Goal: Task Accomplishment & Management: Manage account settings

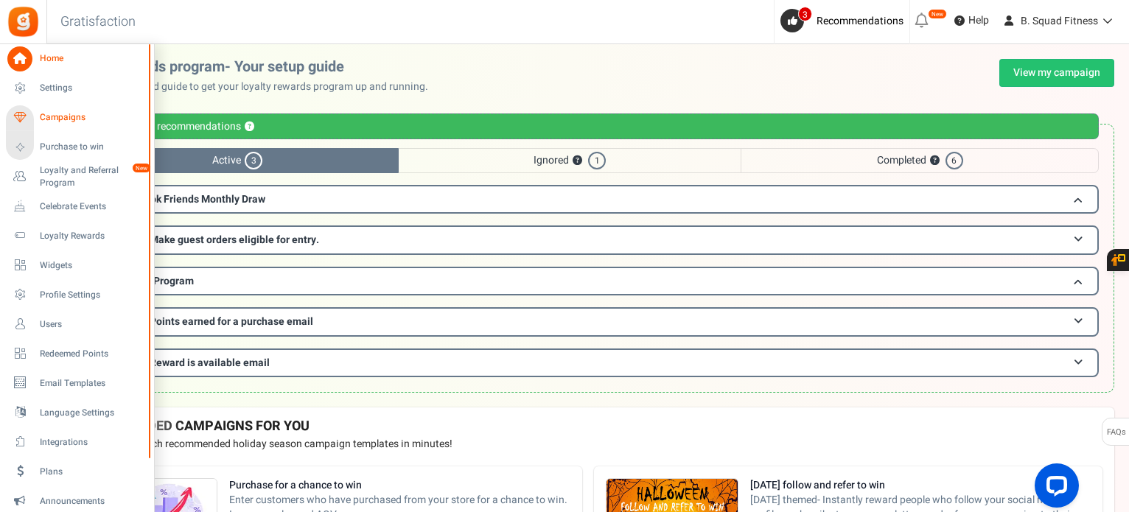
click at [65, 113] on span "Campaigns" at bounding box center [91, 117] width 103 height 13
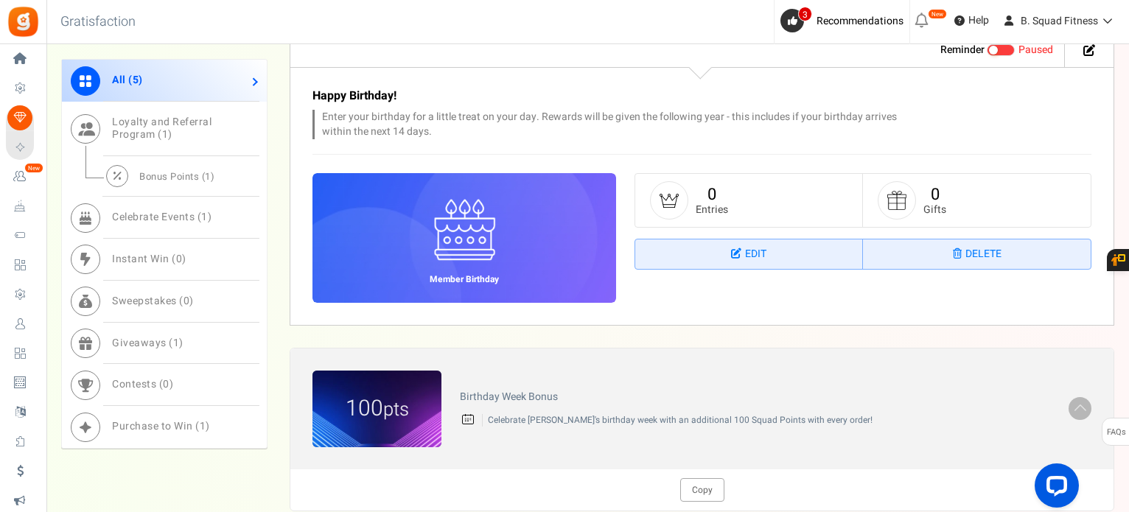
scroll to position [1810, 0]
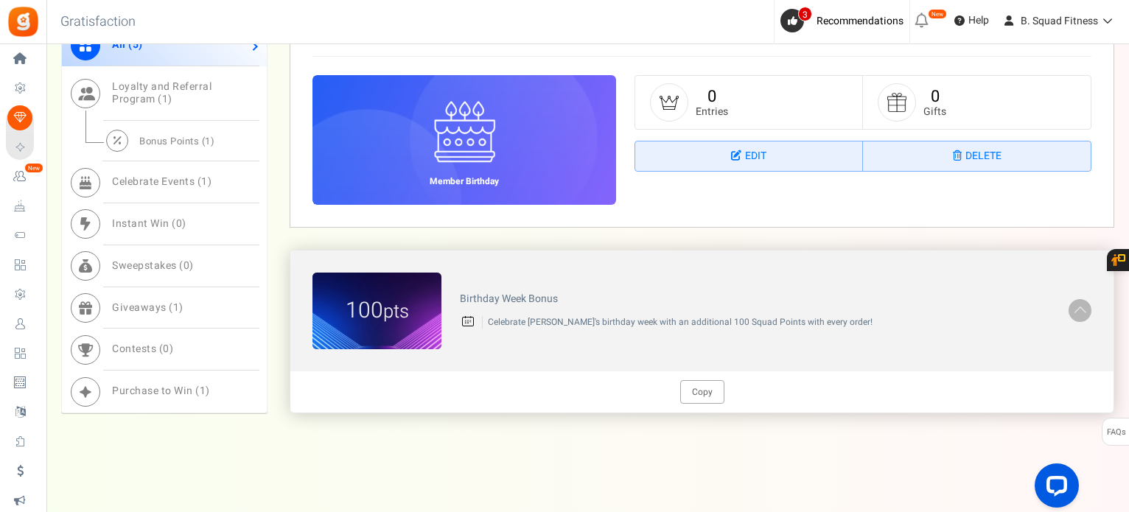
click at [1073, 306] on span at bounding box center [1080, 309] width 15 height 17
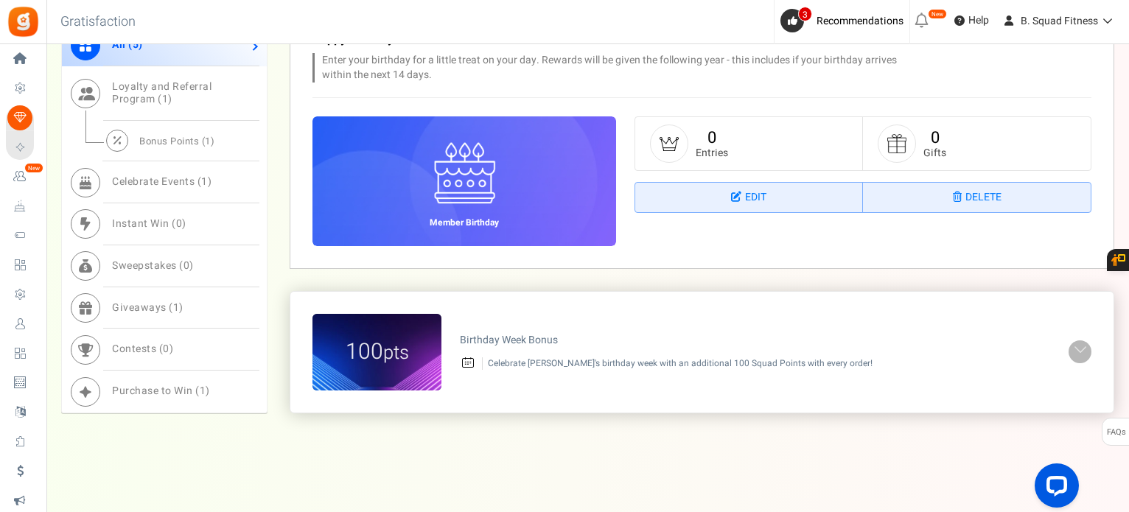
click at [1084, 343] on span at bounding box center [1080, 350] width 15 height 17
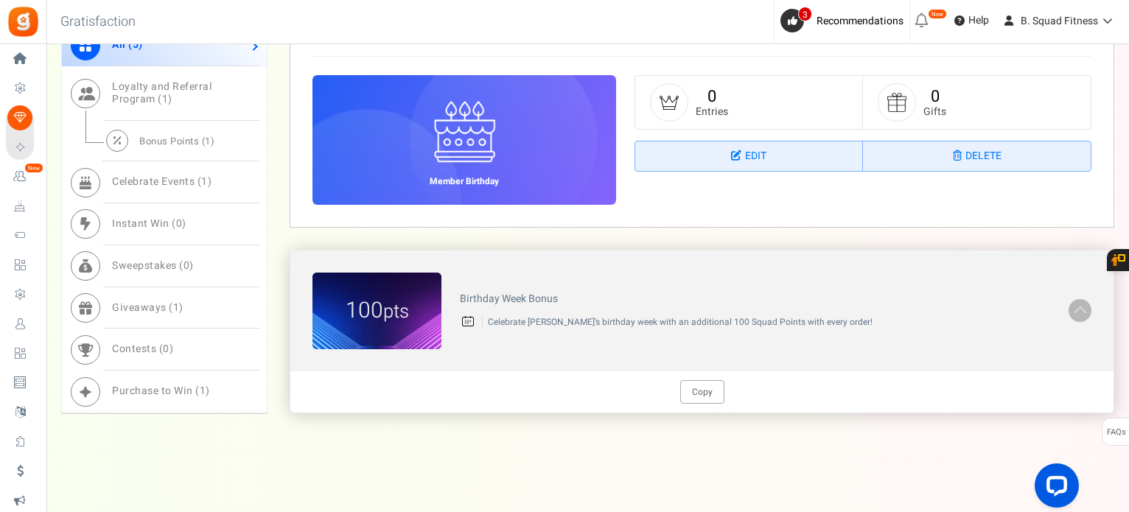
click at [516, 306] on div "Birthday Week Bonus Celebrate [PERSON_NAME]'s birthday week with an additional …" at bounding box center [754, 311] width 627 height 50
click at [490, 286] on div "Birthday Week Bonus Celebrate [PERSON_NAME]'s birthday week with an additional …" at bounding box center [754, 311] width 627 height 50
click at [464, 300] on h4 "Birthday Week Bonus" at bounding box center [755, 298] width 590 height 11
click at [391, 307] on small "pts" at bounding box center [396, 312] width 26 height 28
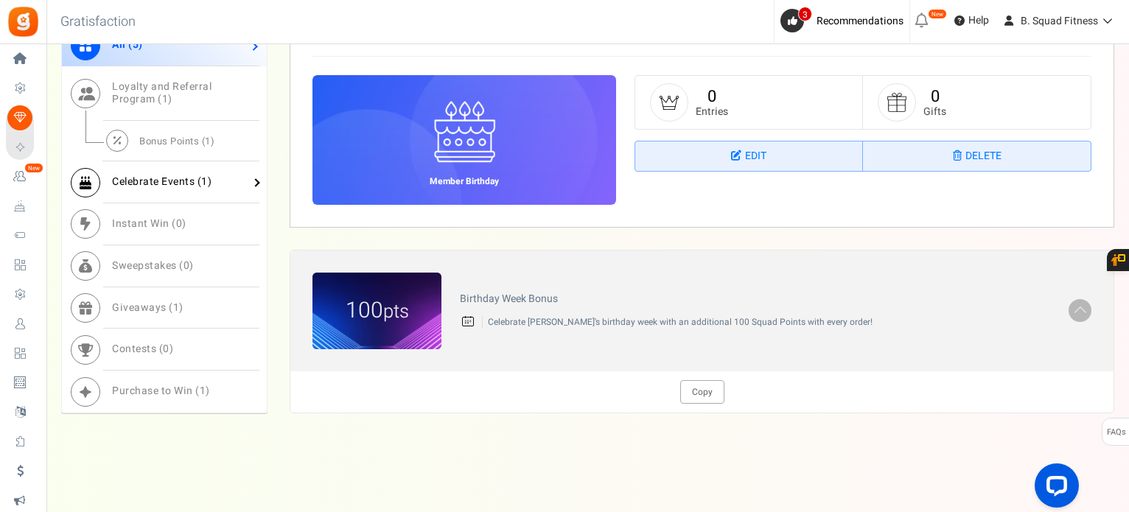
click at [118, 174] on span "Celebrate Events ( 1 )" at bounding box center [161, 181] width 99 height 15
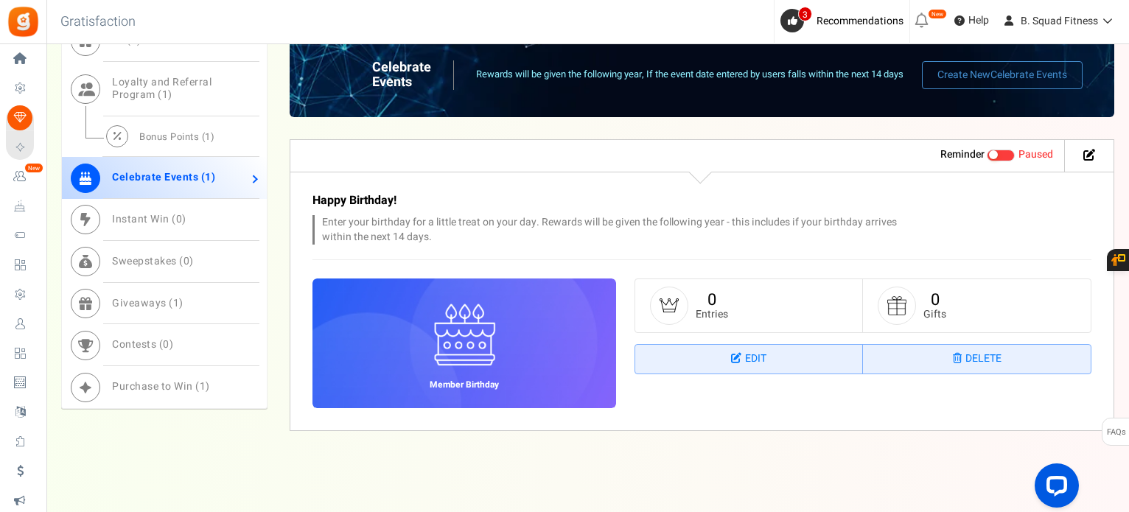
scroll to position [768, 0]
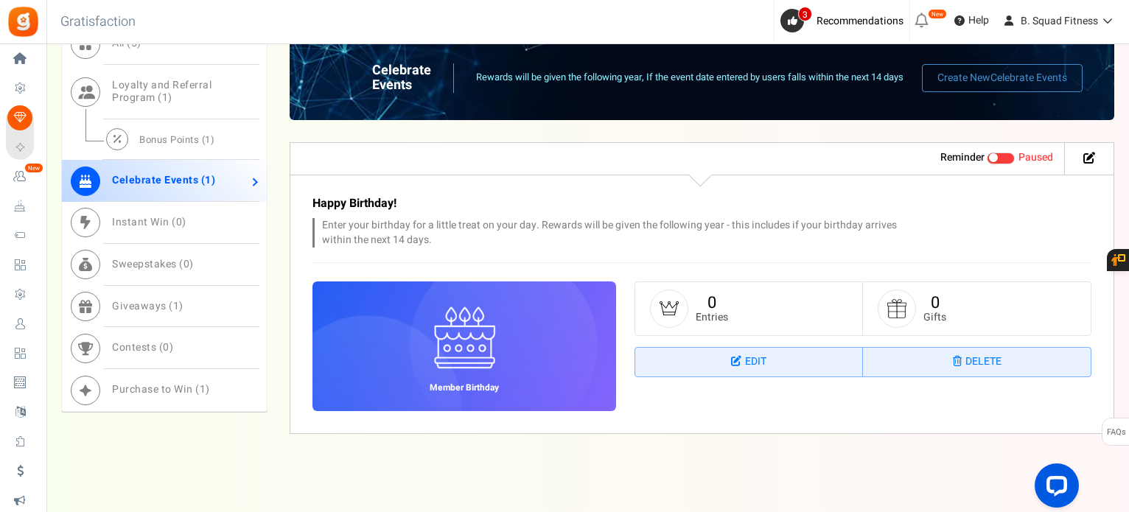
click at [998, 158] on span at bounding box center [1001, 159] width 28 height 12
click at [987, 158] on input "Live Paused" at bounding box center [987, 158] width 0 height 10
click at [158, 145] on link "Bonus Points ( 1 )" at bounding box center [164, 139] width 205 height 41
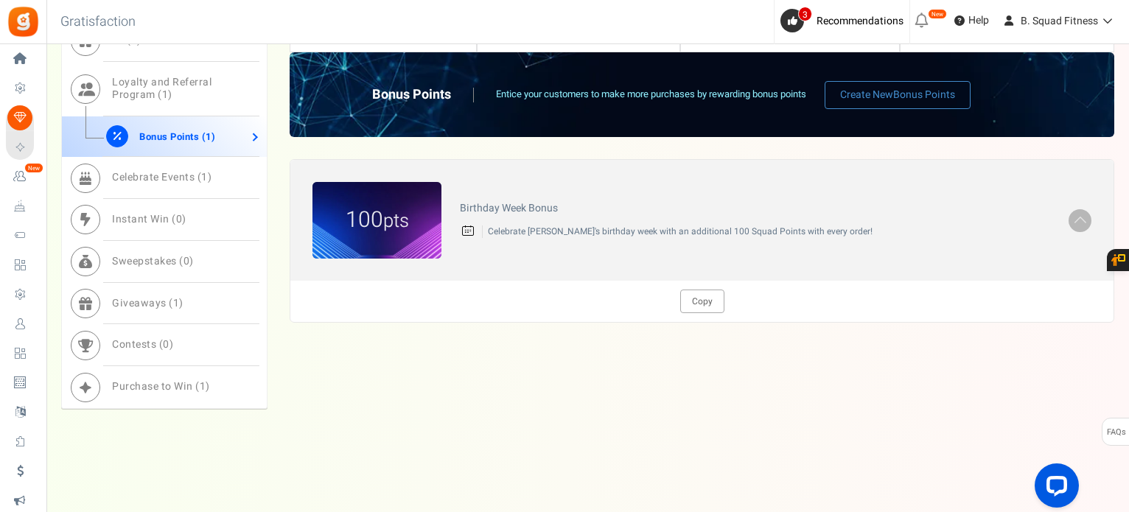
scroll to position [749, 0]
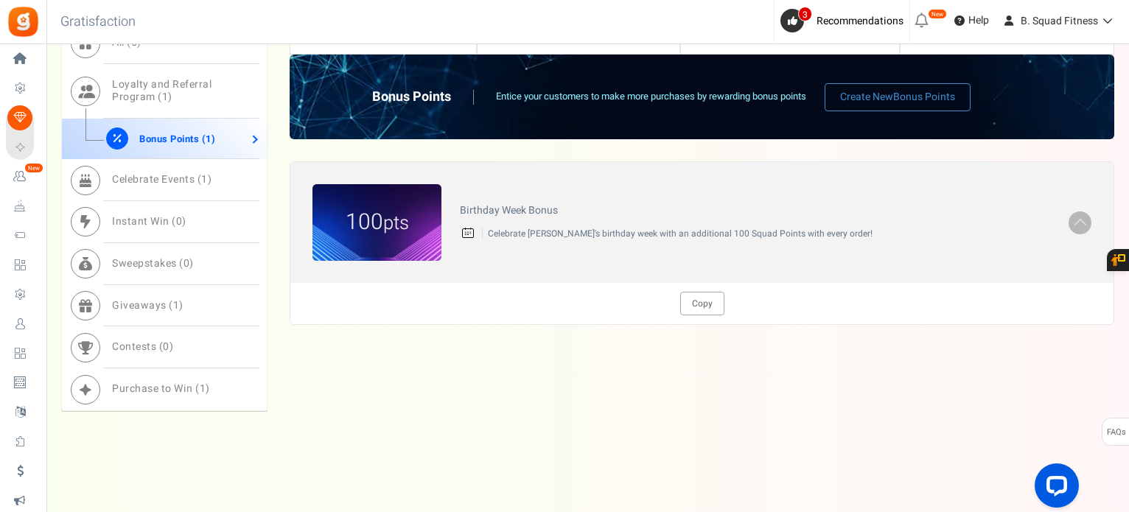
click at [253, 129] on link "Bonus Points ( 1 )" at bounding box center [164, 139] width 205 height 41
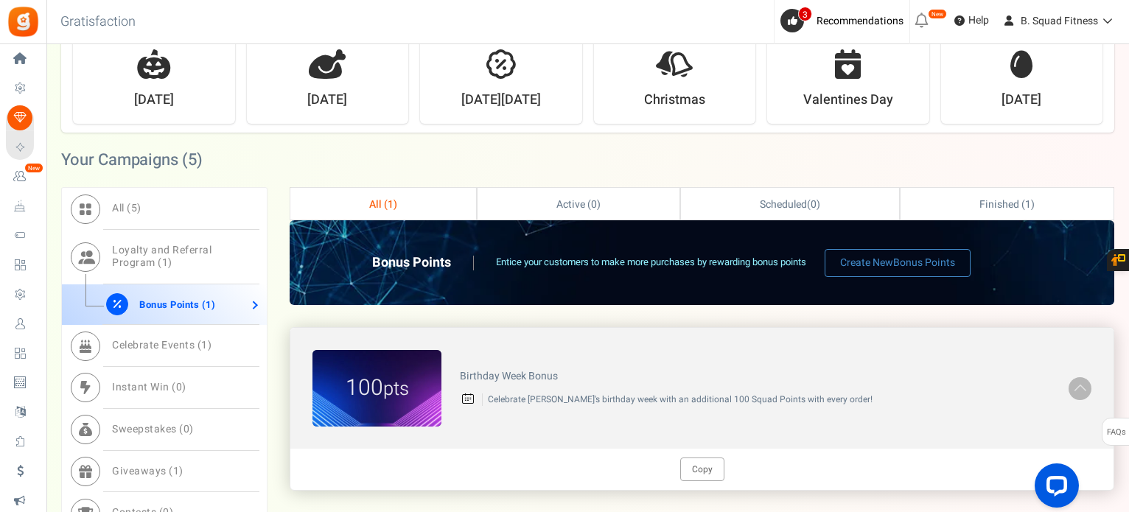
scroll to position [528, 0]
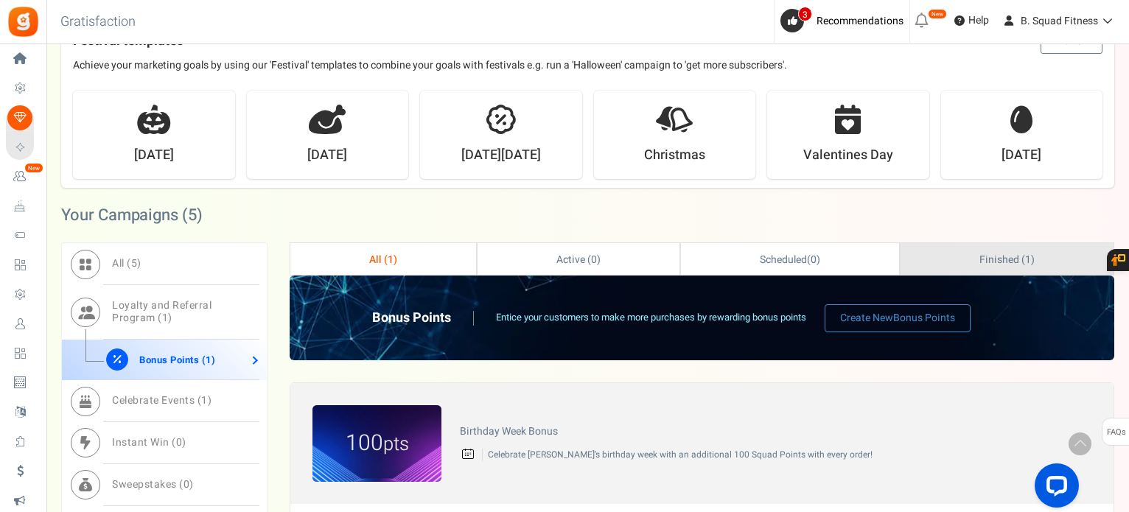
click at [963, 253] on link "Finished ( 1 )" at bounding box center [1006, 259] width 213 height 32
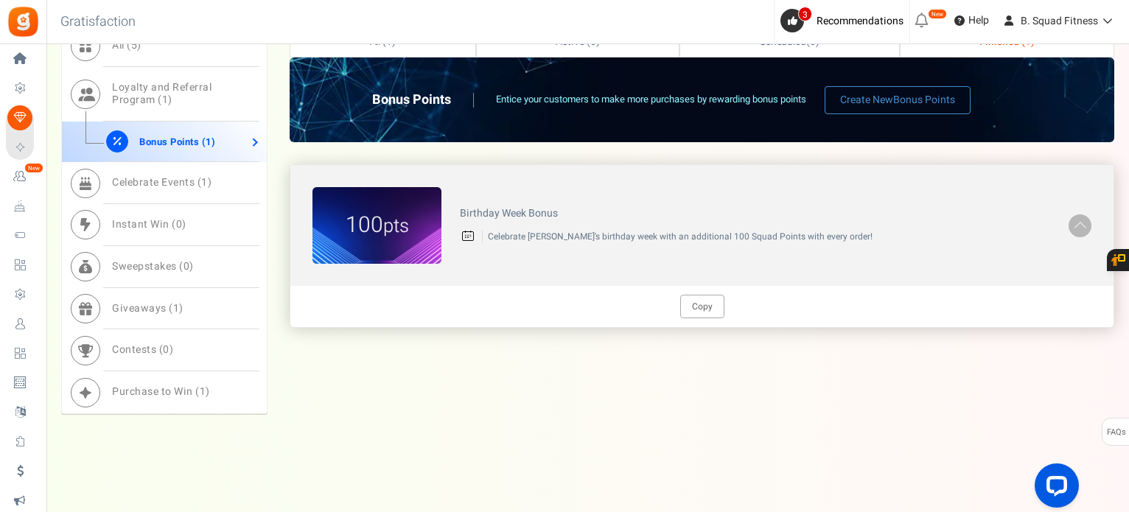
scroll to position [749, 0]
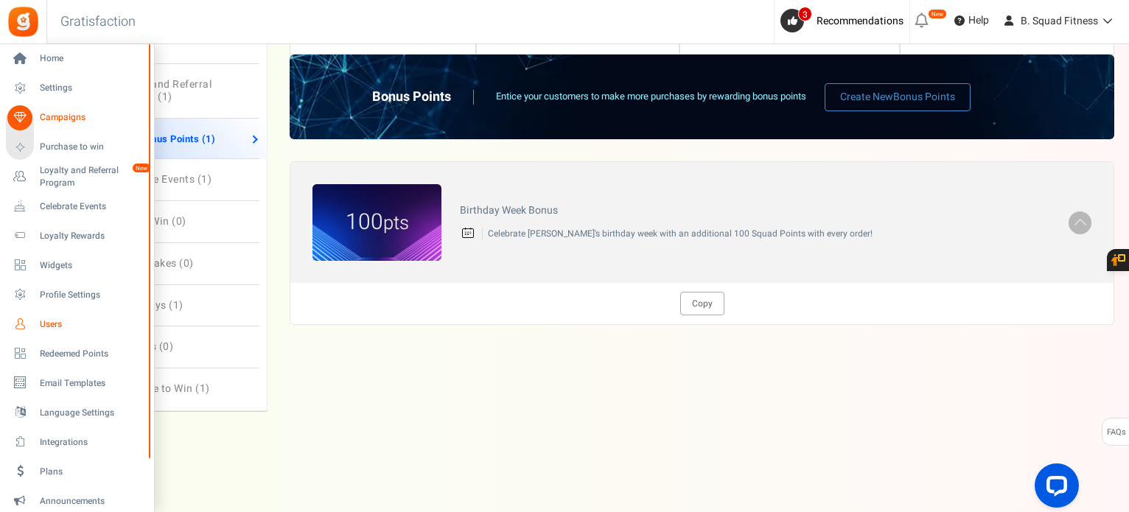
click at [49, 324] on span "Users" at bounding box center [91, 324] width 103 height 13
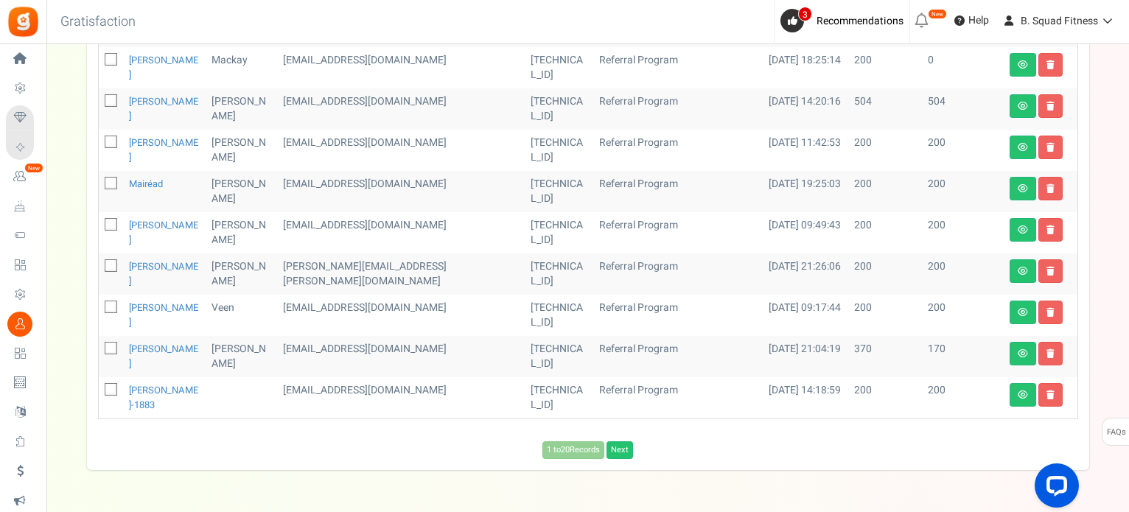
scroll to position [719, 0]
